Goal: Task Accomplishment & Management: Use online tool/utility

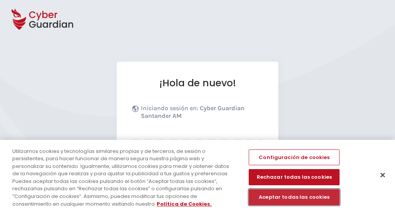
click at [269, 193] on button "Aceptar todas las cookies" at bounding box center [294, 197] width 91 height 16
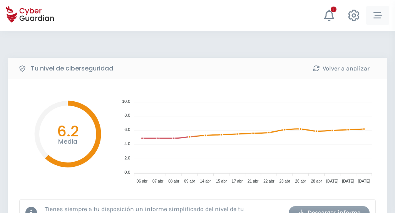
click at [380, 15] on icon "button" at bounding box center [378, 15] width 8 height 8
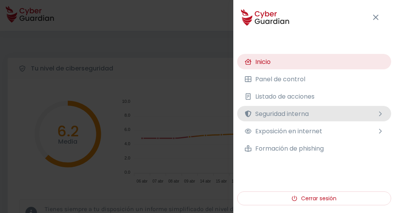
click at [293, 117] on span "Seguridad interna" at bounding box center [282, 114] width 54 height 10
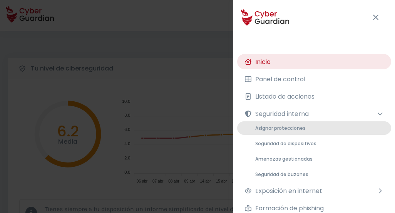
click at [271, 129] on span "Asignar protecciones" at bounding box center [280, 128] width 50 height 7
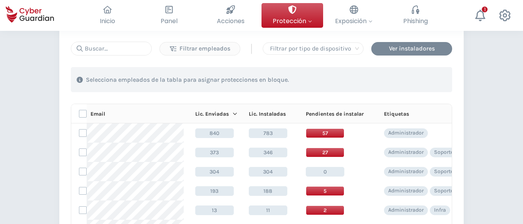
scroll to position [85, 0]
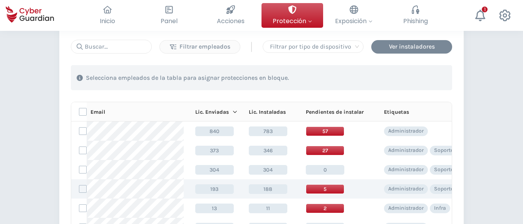
click at [322, 191] on span "5" at bounding box center [325, 189] width 39 height 10
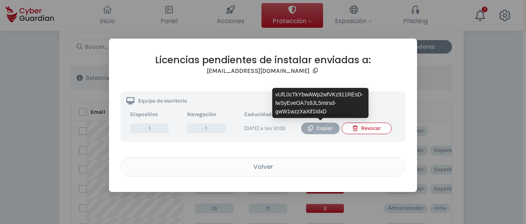
click at [314, 127] on div "Copiar" at bounding box center [320, 128] width 27 height 8
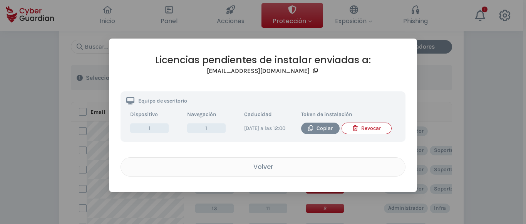
click at [395, 104] on div "Licencias pendientes de instalar enviadas a: [EMAIL_ADDRESS][DOMAIN_NAME] Equip…" at bounding box center [263, 112] width 526 height 224
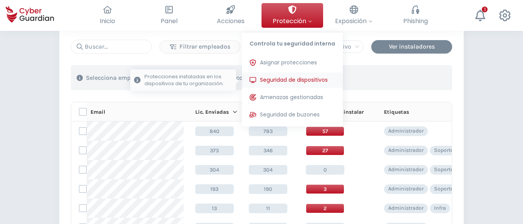
click at [278, 80] on span "Seguridad de dispositivos" at bounding box center [294, 80] width 68 height 8
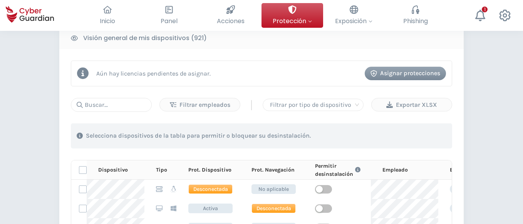
scroll to position [343, 0]
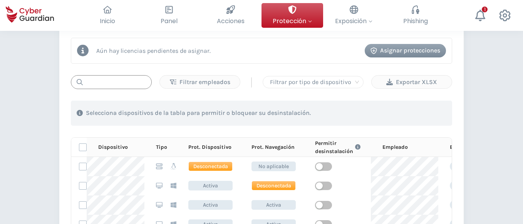
click at [134, 81] on input "text" at bounding box center [111, 82] width 81 height 14
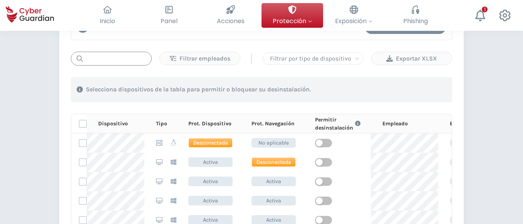
scroll to position [371, 0]
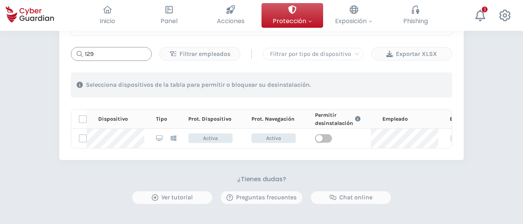
type input "129"
